Goal: Transaction & Acquisition: Purchase product/service

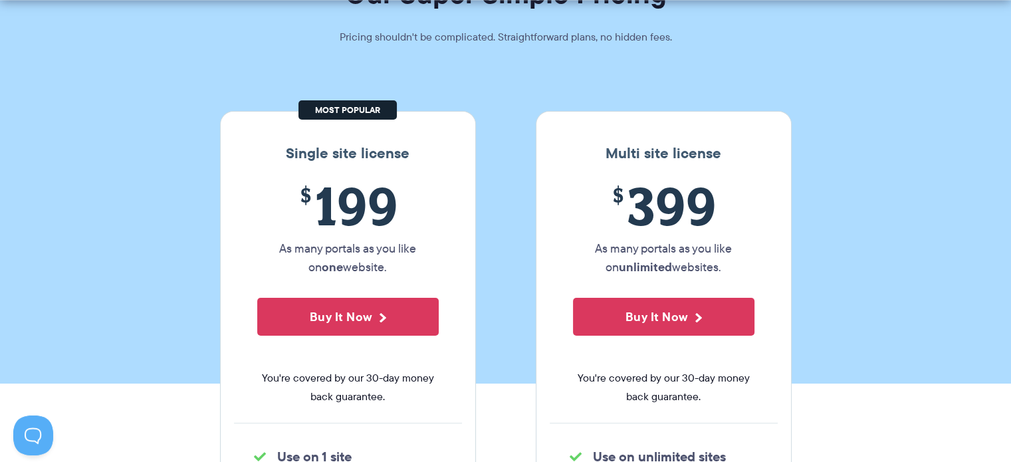
scroll to position [133, 0]
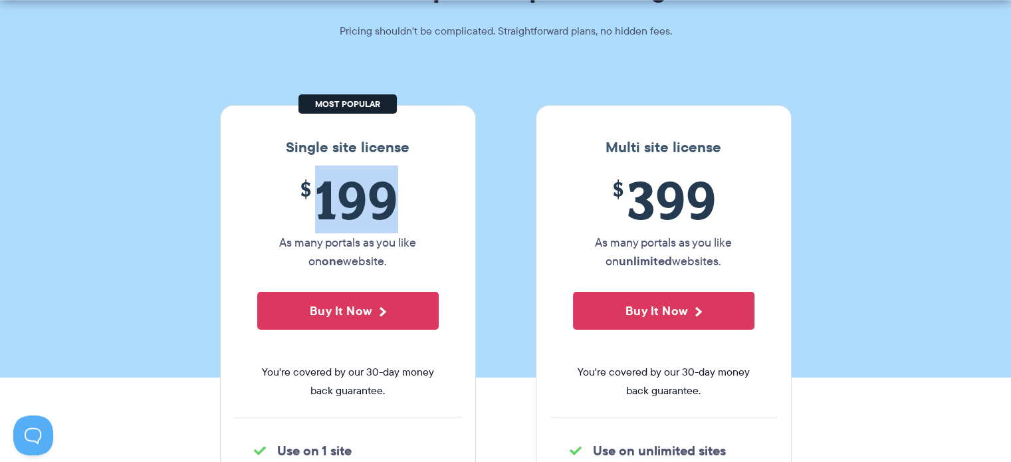
drag, startPoint x: 325, startPoint y: 199, endPoint x: 390, endPoint y: 204, distance: 65.4
click at [390, 204] on span "$ 199" at bounding box center [348, 200] width 182 height 61
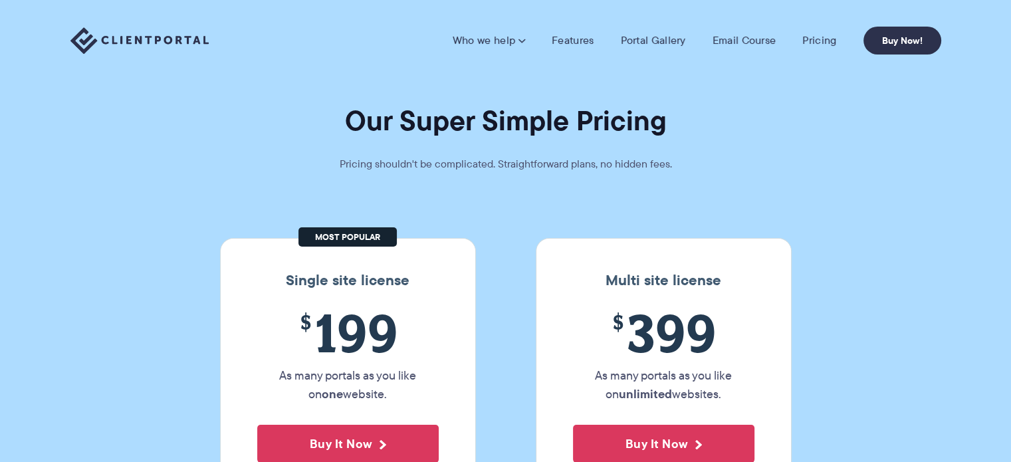
click at [129, 45] on img at bounding box center [139, 40] width 138 height 27
